Goal: Task Accomplishment & Management: Manage account settings

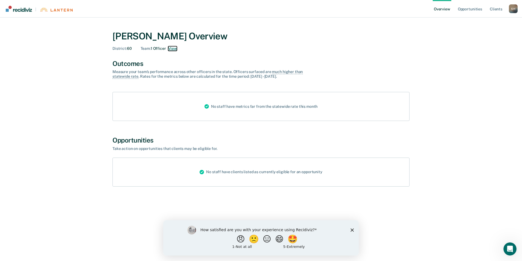
click at [172, 48] on button "View" at bounding box center [172, 48] width 9 height 5
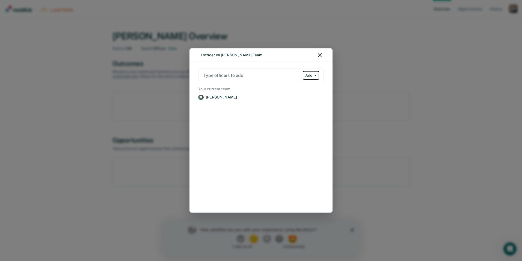
click at [315, 74] on button "Add" at bounding box center [311, 75] width 16 height 9
click at [262, 83] on div "Type officers to add Add Add Remove Your current team [PERSON_NAME] Remove" at bounding box center [261, 136] width 126 height 137
click at [322, 55] on div "1 officer on [PERSON_NAME] Team" at bounding box center [261, 55] width 143 height 14
click at [322, 58] on div "1 officer on [PERSON_NAME] Team" at bounding box center [261, 55] width 143 height 14
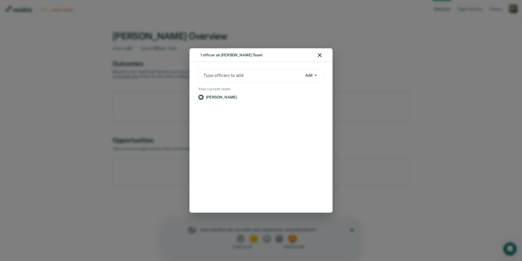
click at [294, 33] on div "1 officer on [PERSON_NAME] Team Type officers to add Add Add Remove Your curren…" at bounding box center [261, 130] width 522 height 261
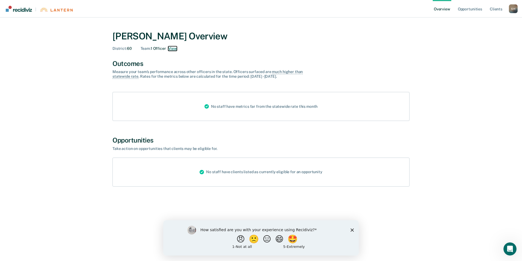
click at [175, 50] on button "View" at bounding box center [172, 48] width 9 height 5
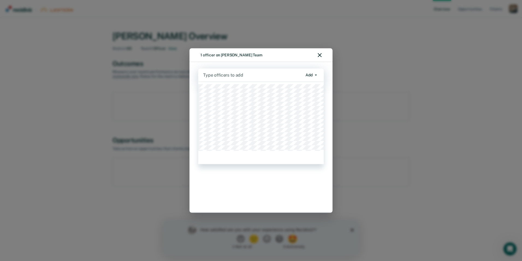
click at [219, 75] on div at bounding box center [252, 75] width 99 height 6
type input "deb"
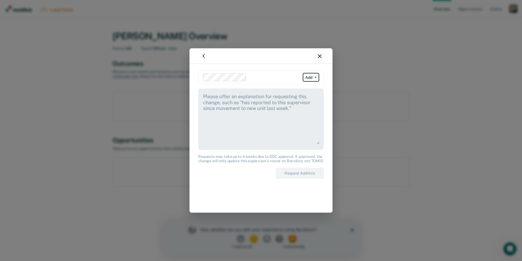
click at [316, 78] on button "Add" at bounding box center [311, 77] width 16 height 9
click at [322, 55] on div at bounding box center [261, 56] width 143 height 16
click at [321, 55] on icon "button" at bounding box center [320, 56] width 4 height 4
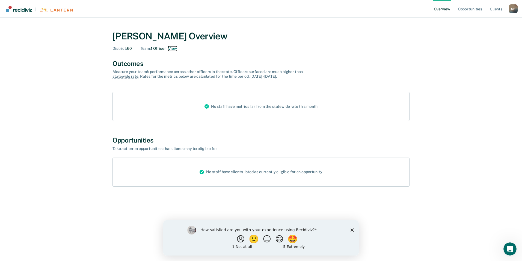
click at [172, 48] on button "View" at bounding box center [172, 48] width 9 height 5
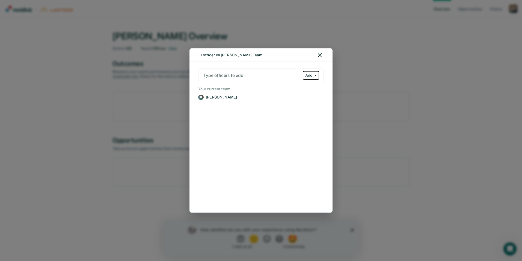
click at [317, 74] on button "Add" at bounding box center [311, 75] width 16 height 9
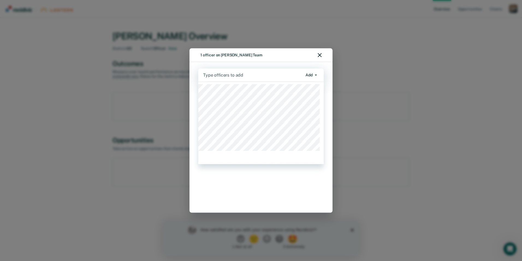
click at [248, 77] on div at bounding box center [252, 75] width 99 height 6
type input "[PERSON_NAME]"
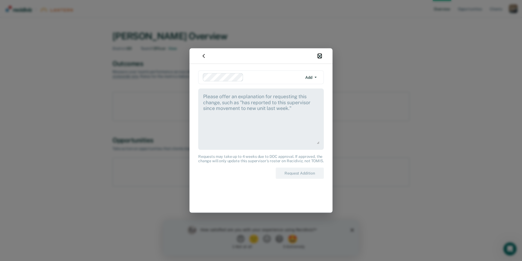
click at [320, 54] on icon "button" at bounding box center [320, 56] width 4 height 4
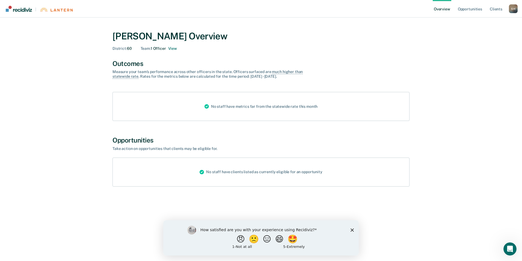
click at [129, 49] on div "District : 60" at bounding box center [122, 48] width 19 height 5
click at [174, 47] on button "View" at bounding box center [172, 48] width 9 height 5
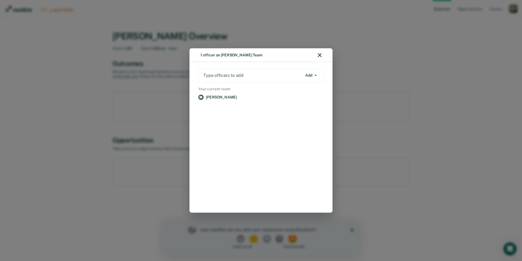
click at [266, 75] on div at bounding box center [253, 75] width 99 height 6
click at [322, 54] on div "1 officer on [PERSON_NAME] Team" at bounding box center [261, 55] width 143 height 14
click at [321, 54] on icon "button" at bounding box center [320, 55] width 4 height 4
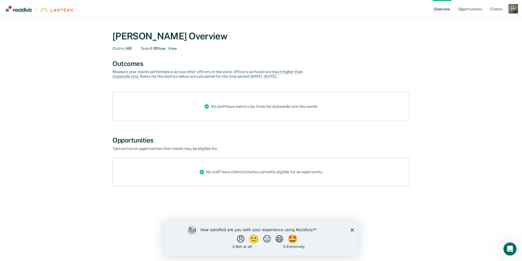
click at [513, 11] on div "S H" at bounding box center [513, 8] width 9 height 9
click at [441, 25] on div "[PERSON_NAME] Overview District : 60 Team : 1 Officer View Outcomes Measure you…" at bounding box center [261, 133] width 509 height 219
click at [473, 12] on link "Opportunities" at bounding box center [470, 8] width 27 height 17
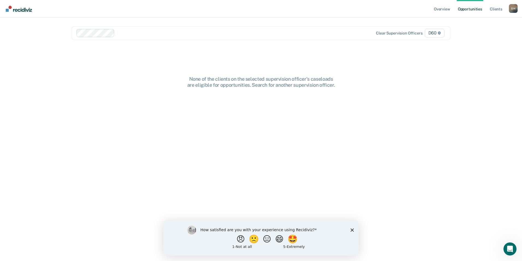
click at [354, 230] on icon "Close survey" at bounding box center [352, 229] width 3 height 3
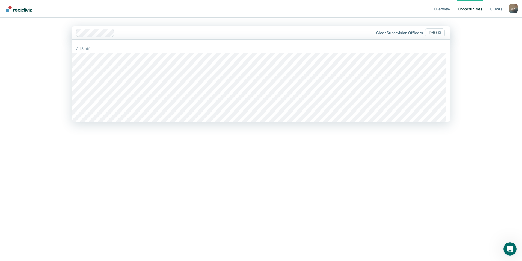
click at [163, 31] on div at bounding box center [226, 33] width 218 height 6
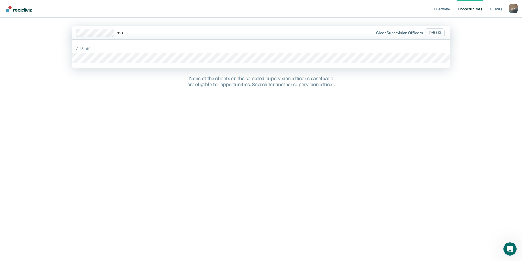
type input "m"
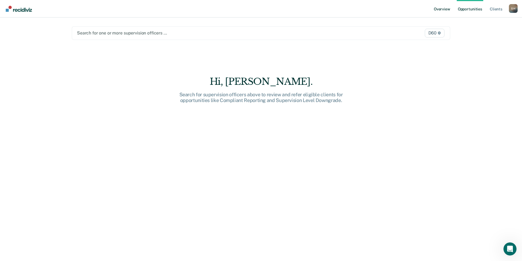
click at [446, 9] on link "Overview" at bounding box center [442, 8] width 19 height 17
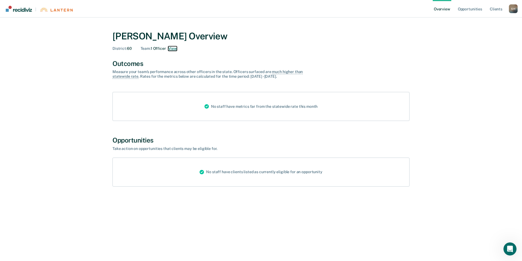
click at [174, 48] on button "View" at bounding box center [172, 48] width 9 height 5
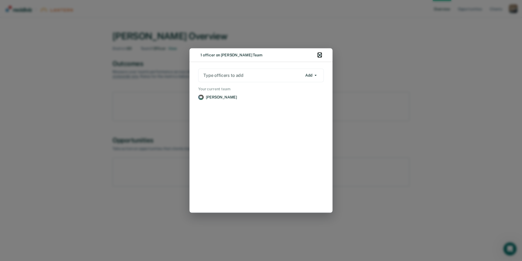
drag, startPoint x: 319, startPoint y: 53, endPoint x: 403, endPoint y: 43, distance: 84.8
click at [320, 53] on icon "button" at bounding box center [320, 55] width 4 height 4
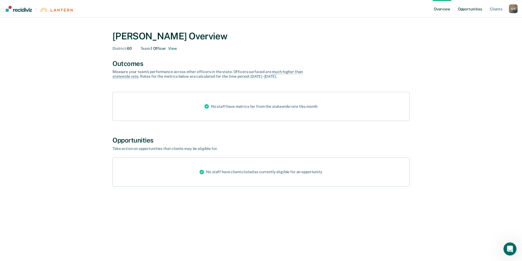
click at [474, 10] on link "Opportunities" at bounding box center [470, 8] width 27 height 17
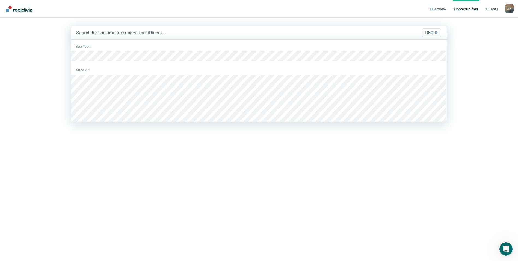
click at [311, 30] on div at bounding box center [204, 33] width 256 height 6
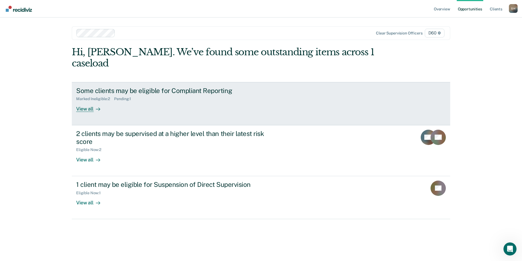
click at [84, 101] on link "Some clients may be eligible for Compliant Reporting Marked Ineligible : 2 Pend…" at bounding box center [261, 103] width 379 height 43
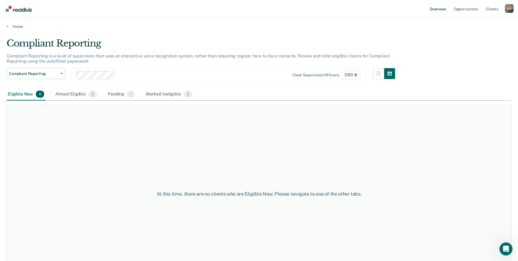
click at [439, 8] on link "Overview" at bounding box center [438, 8] width 19 height 17
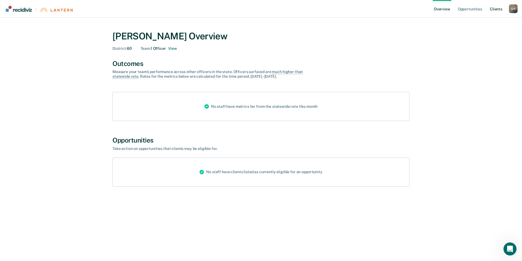
click at [503, 9] on link "Client s" at bounding box center [496, 8] width 15 height 17
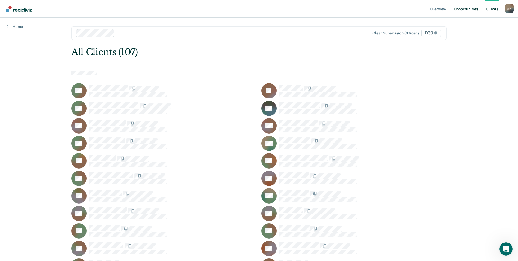
click at [475, 9] on link "Opportunities" at bounding box center [466, 8] width 27 height 17
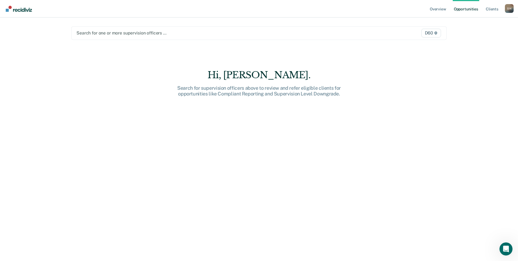
click at [131, 34] on div at bounding box center [204, 33] width 255 height 6
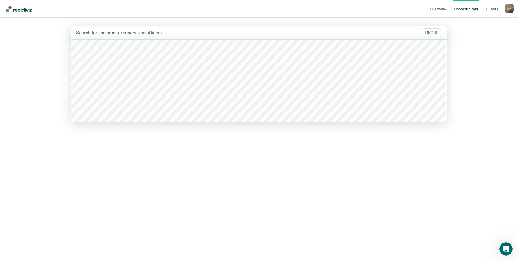
scroll to position [236, 0]
click at [48, 88] on div "Overview Opportunities Client s [PERSON_NAME] S H Profile How it works Log Out …" at bounding box center [259, 130] width 518 height 261
